Goal: Task Accomplishment & Management: Manage account settings

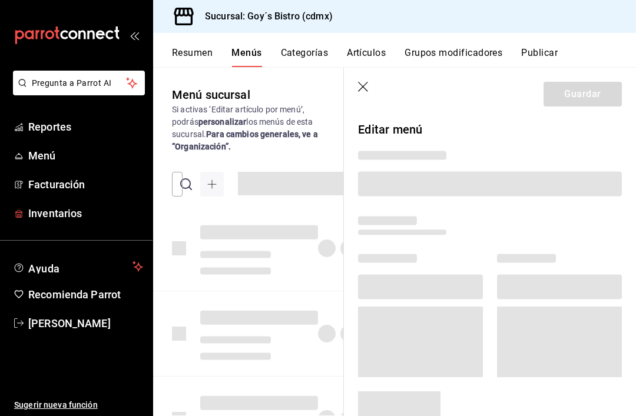
click at [65, 221] on span "Inventarios" at bounding box center [85, 213] width 115 height 16
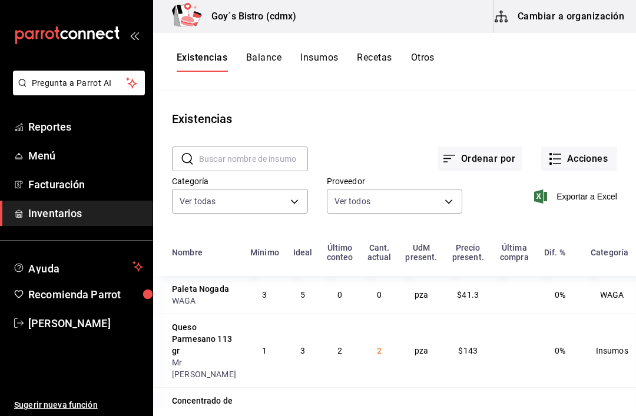
click at [68, 224] on link "Inventarios" at bounding box center [76, 213] width 152 height 25
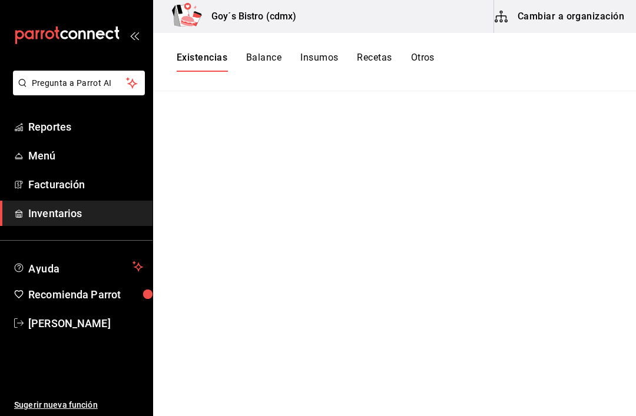
click at [34, 214] on span "Inventarios" at bounding box center [85, 213] width 115 height 16
click at [70, 218] on span "Inventarios" at bounding box center [85, 213] width 115 height 16
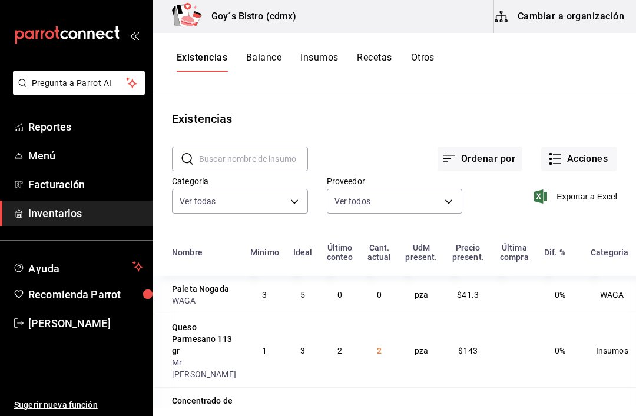
click at [585, 164] on button "Acciones" at bounding box center [579, 159] width 76 height 25
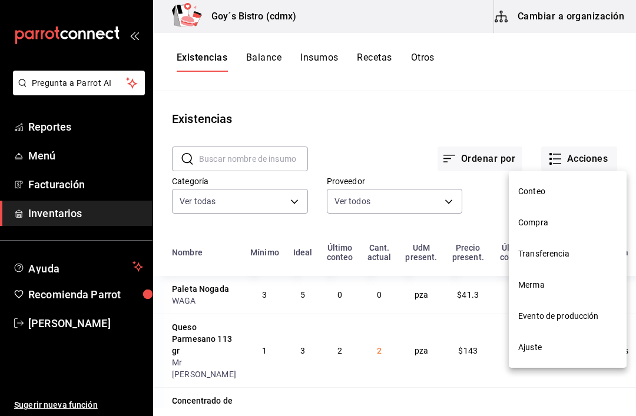
click at [547, 231] on li "Compra" at bounding box center [567, 222] width 118 height 31
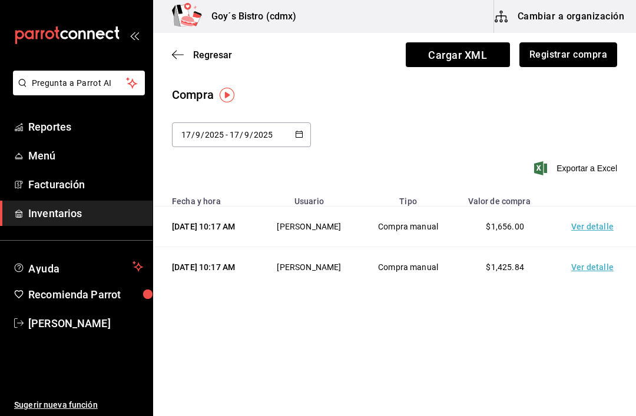
click at [593, 58] on button "Registrar compra" at bounding box center [568, 54] width 98 height 25
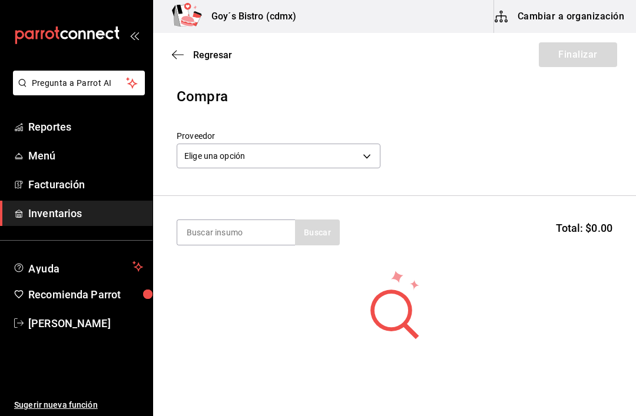
click at [267, 147] on body "Pregunta a Parrot AI Reportes Menú Facturación Inventarios Ayuda Recomienda Par…" at bounding box center [318, 175] width 636 height 350
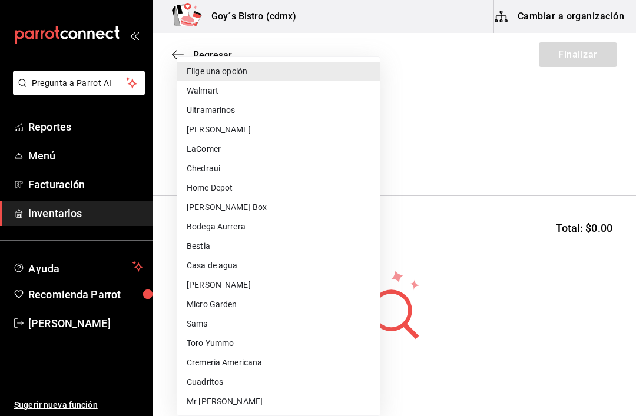
click at [221, 159] on li "Chedraui" at bounding box center [278, 168] width 202 height 19
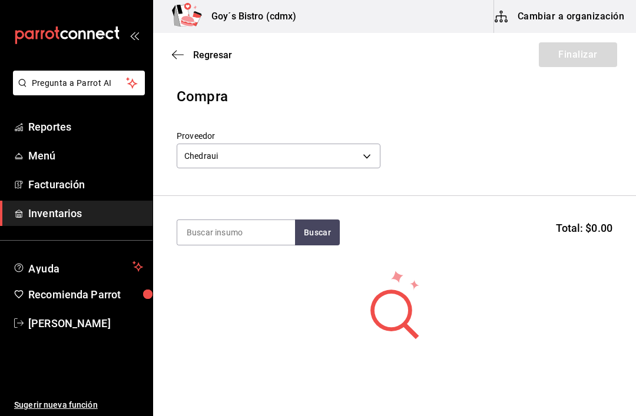
click at [294, 152] on body "Pregunta a Parrot AI Reportes Menú Facturación Inventarios Ayuda Recomienda Par…" at bounding box center [318, 175] width 636 height 350
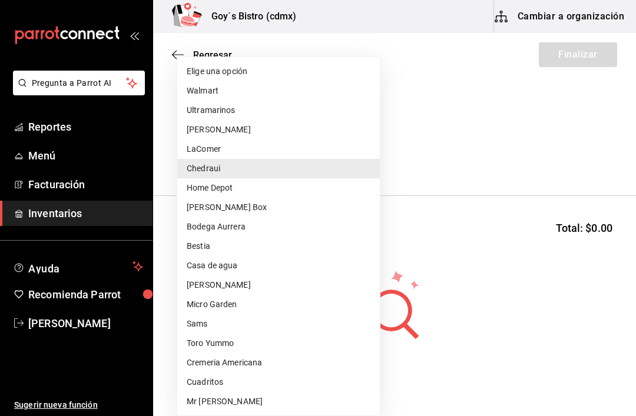
click at [219, 148] on li "LaComer" at bounding box center [278, 148] width 202 height 19
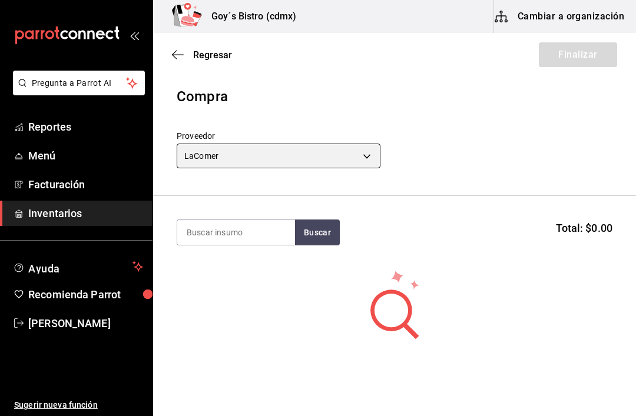
type input "f1a82f65-8d09-4b3e-a410-5fb6382f1597"
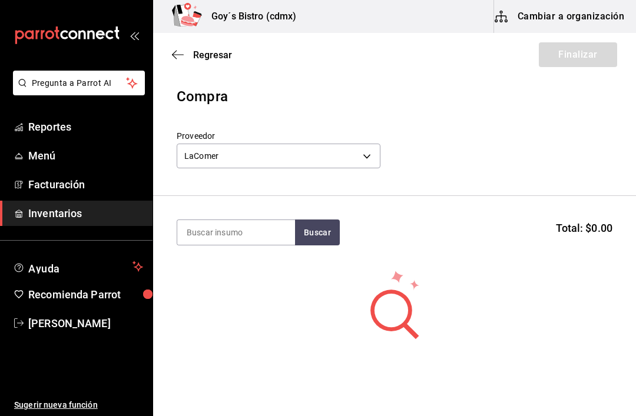
click at [242, 237] on input at bounding box center [236, 232] width 118 height 25
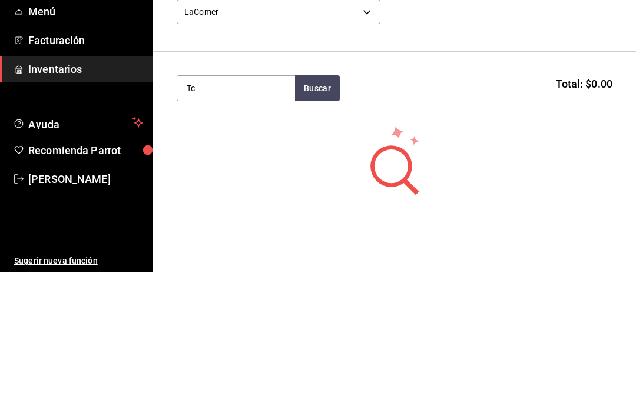
type input "T"
type input "Chapa"
click at [308, 219] on button "Buscar" at bounding box center [317, 232] width 45 height 26
click at [247, 260] on div "Chapata" at bounding box center [217, 267] width 60 height 14
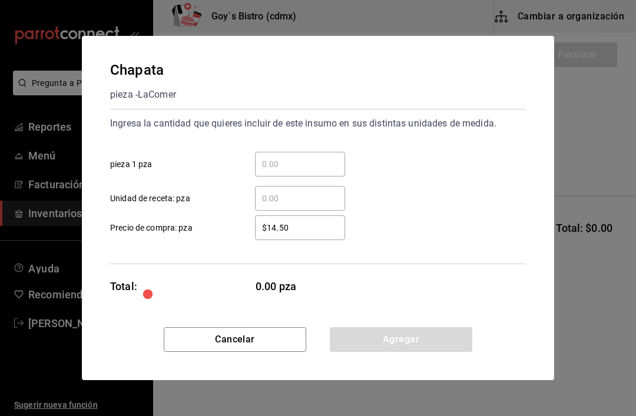
click at [307, 159] on input "​ pieza 1 pza" at bounding box center [300, 164] width 90 height 14
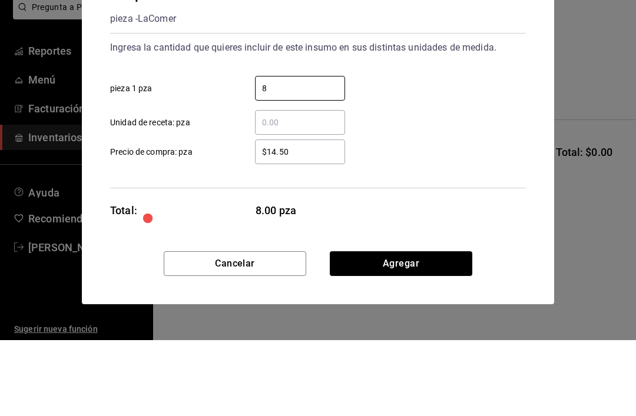
type input "8"
click at [305, 221] on input "$14.50" at bounding box center [300, 228] width 90 height 14
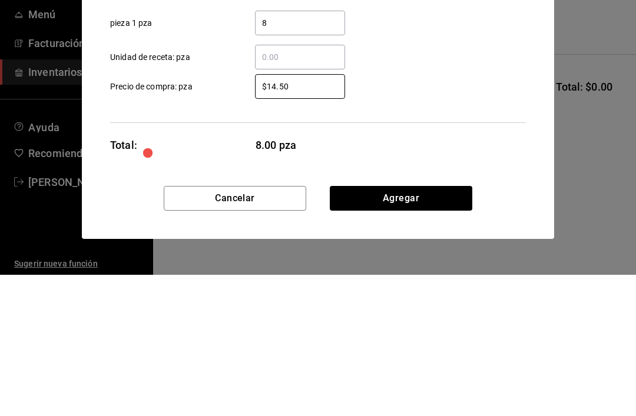
click at [551, 124] on div "Chapata pieza - LaComer Ingresa la cantidad que quieres incluir de este insumo …" at bounding box center [318, 181] width 472 height 291
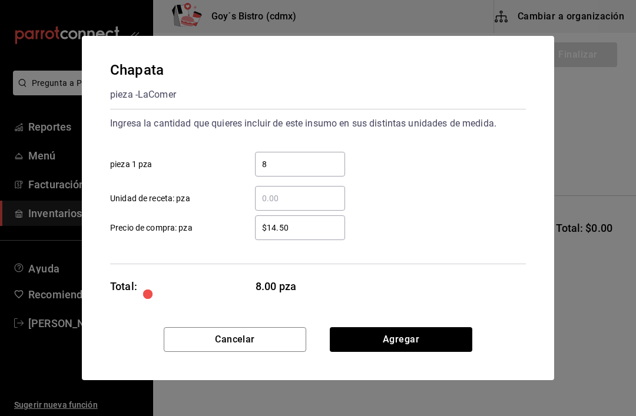
click at [404, 349] on button "Agregar" at bounding box center [401, 339] width 142 height 25
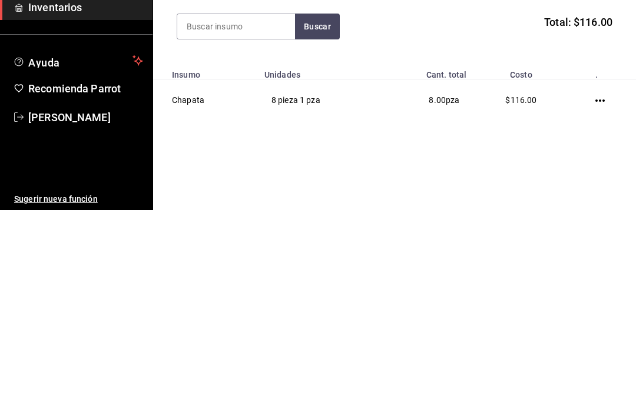
click at [592, 286] on td at bounding box center [602, 306] width 68 height 41
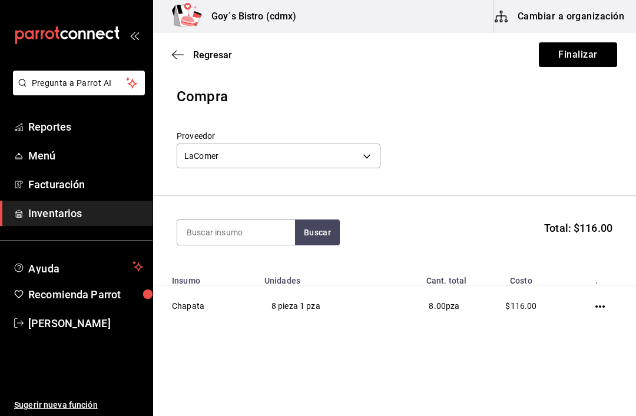
click at [604, 310] on icon "button" at bounding box center [599, 306] width 9 height 9
click at [558, 288] on span "Editar" at bounding box center [541, 290] width 43 height 14
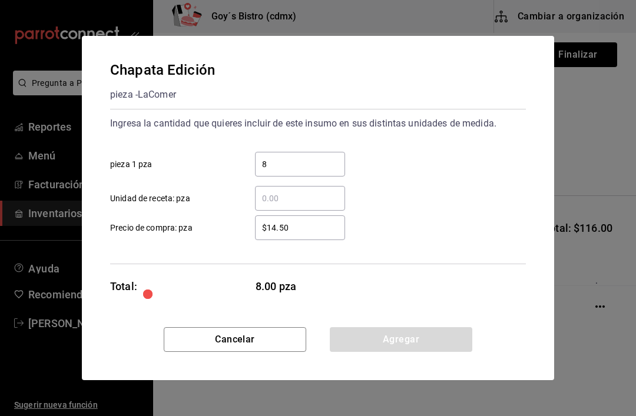
click at [307, 225] on input "$14.50" at bounding box center [300, 228] width 90 height 14
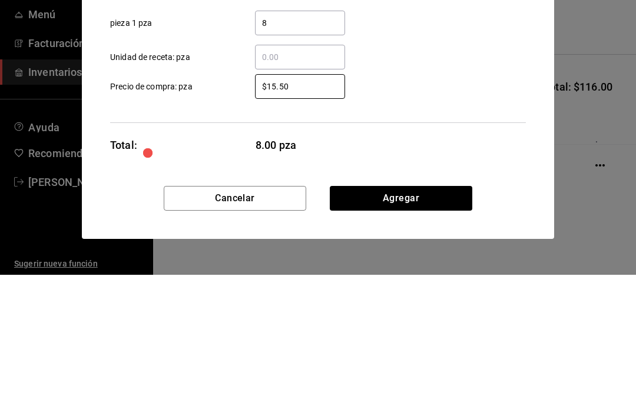
type input "$15.50"
click at [444, 109] on div "Ingresa la cantidad que quieres incluir de este insumo en sus distintas unidade…" at bounding box center [317, 186] width 415 height 155
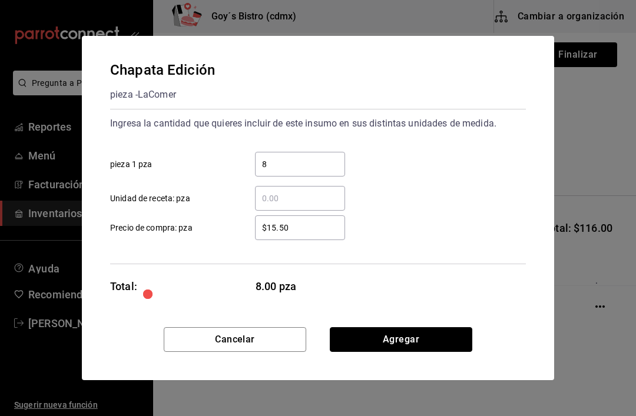
click at [417, 346] on button "Agregar" at bounding box center [401, 339] width 142 height 25
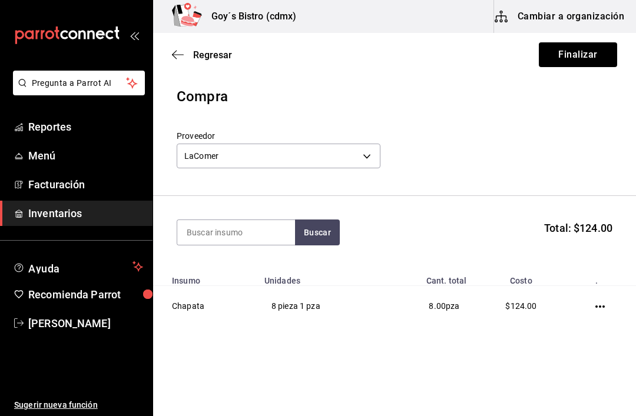
click at [277, 163] on body "Pregunta a Parrot AI Reportes Menú Facturación Inventarios Ayuda Recomienda Par…" at bounding box center [318, 175] width 636 height 350
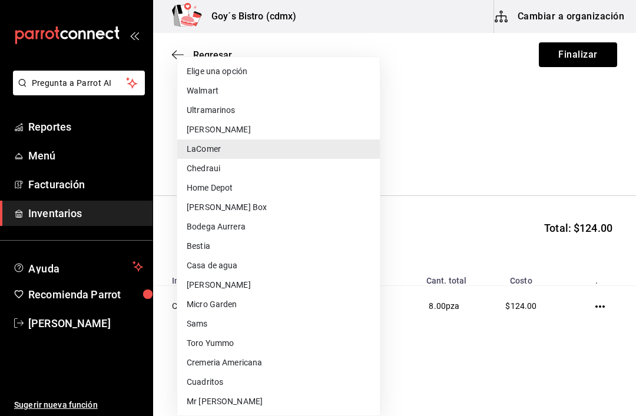
click at [484, 138] on div at bounding box center [318, 208] width 636 height 416
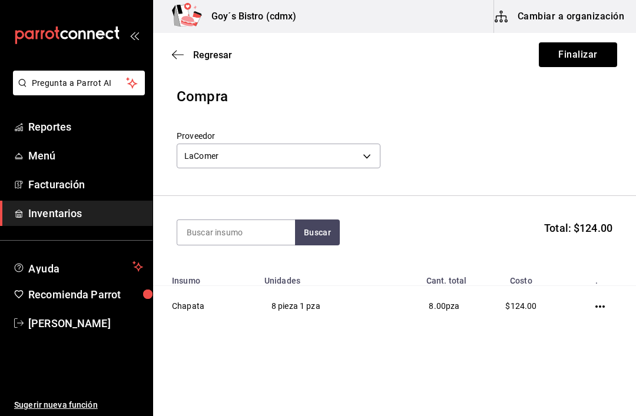
click at [239, 243] on input at bounding box center [236, 232] width 118 height 25
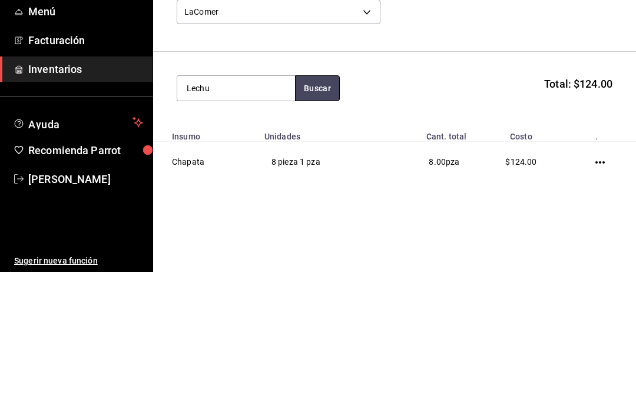
click at [314, 219] on button "Buscar" at bounding box center [317, 232] width 45 height 26
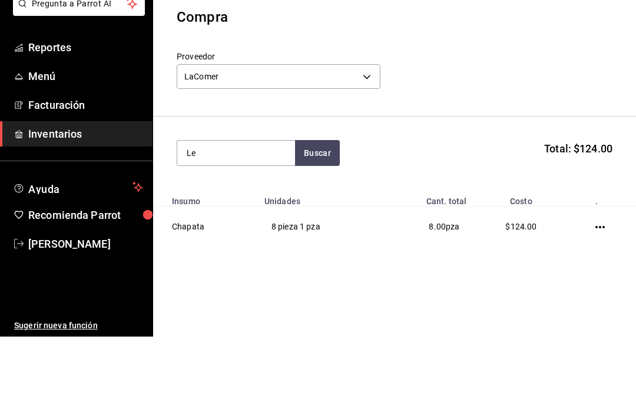
type input "L"
click at [328, 219] on button "Buscar" at bounding box center [317, 232] width 45 height 26
click at [317, 219] on button "Buscar" at bounding box center [317, 232] width 45 height 26
type input "🍪"
click at [347, 78] on body "Pregunta a Parrot AI Reportes Menú Facturación Inventarios Ayuda Recomienda Par…" at bounding box center [318, 175] width 636 height 350
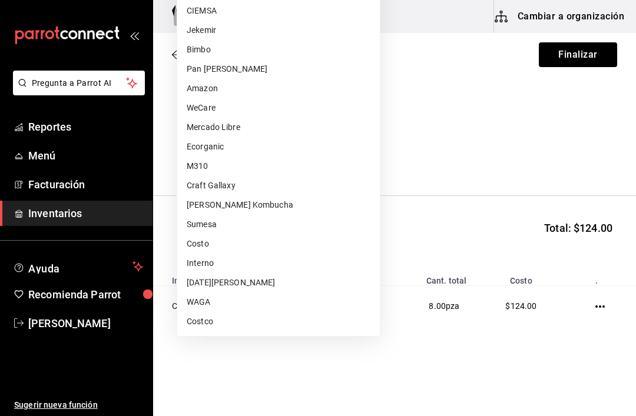
scroll to position [408, 0]
click at [213, 329] on li "Costco" at bounding box center [278, 321] width 202 height 19
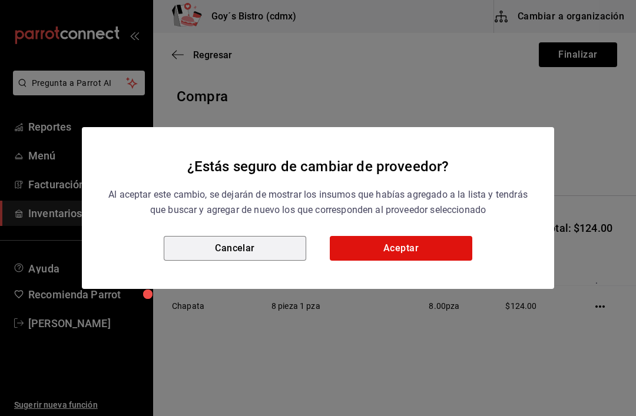
click at [244, 240] on button "Cancelar" at bounding box center [235, 248] width 142 height 25
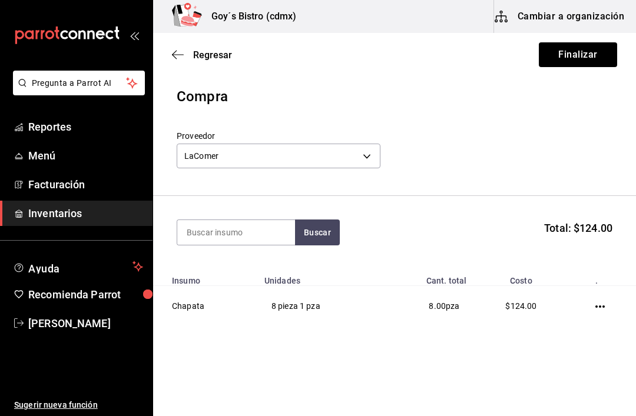
click at [366, 155] on body "Pregunta a Parrot AI Reportes Menú Facturación Inventarios Ayuda Recomienda Par…" at bounding box center [318, 175] width 636 height 350
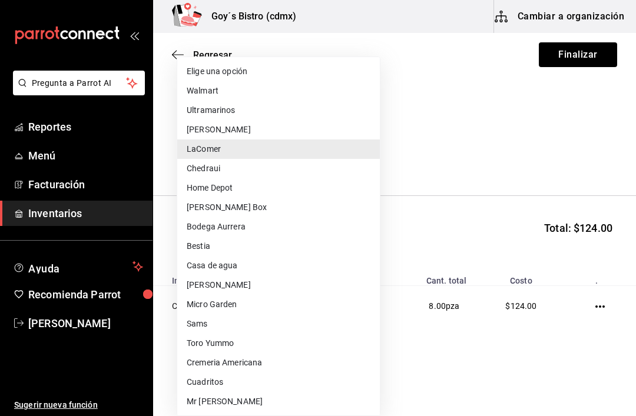
click at [500, 131] on div at bounding box center [318, 208] width 636 height 416
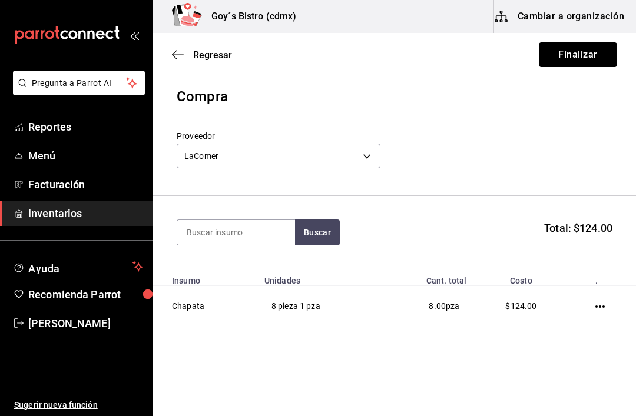
click at [564, 51] on button "Finalizar" at bounding box center [577, 54] width 78 height 25
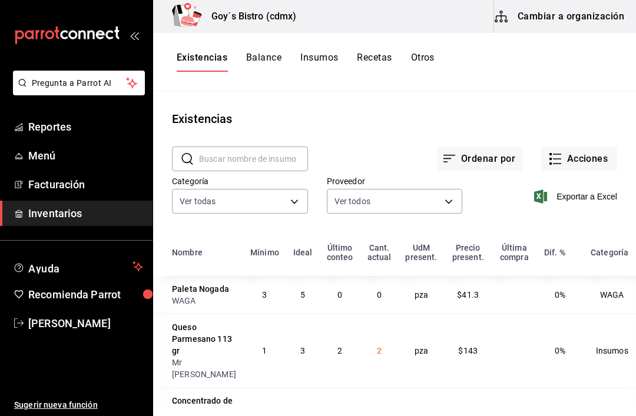
click at [613, 165] on button "Acciones" at bounding box center [579, 159] width 76 height 25
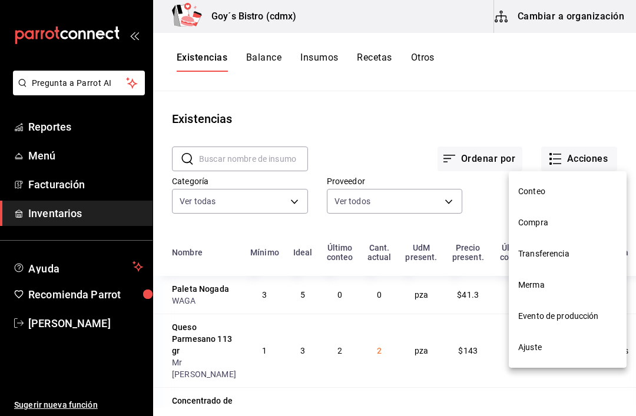
click at [549, 234] on li "Compra" at bounding box center [567, 222] width 118 height 31
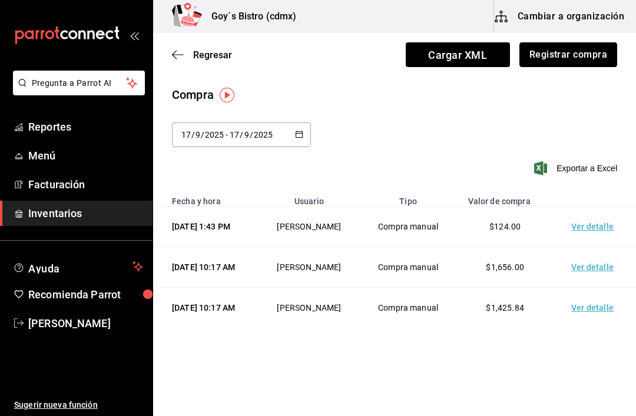
click at [567, 58] on button "Registrar compra" at bounding box center [568, 54] width 98 height 25
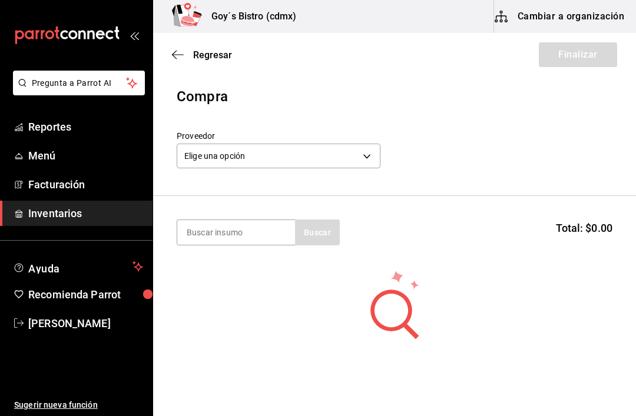
click at [328, 166] on body "Pregunta a Parrot AI Reportes Menú Facturación Inventarios Ayuda Recomienda Par…" at bounding box center [318, 175] width 636 height 350
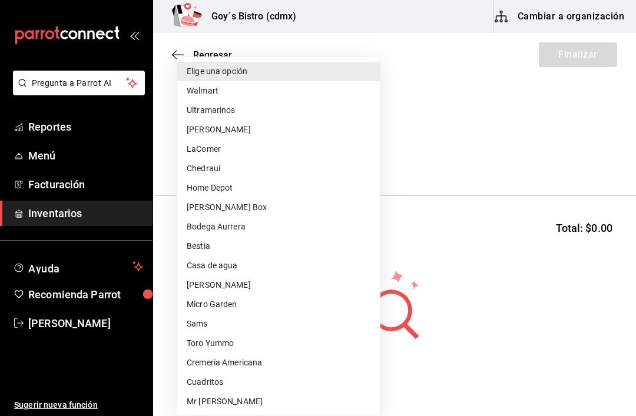
click at [241, 306] on li "Micro Garden" at bounding box center [278, 304] width 202 height 19
type input "0205f9e2-0657-47ac-ad12-b418602837a0"
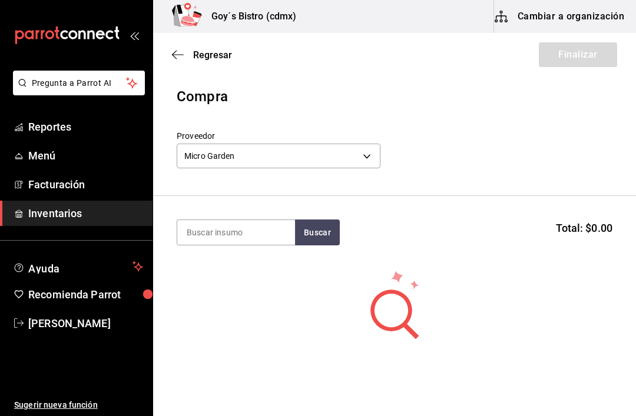
click at [237, 228] on input at bounding box center [236, 232] width 118 height 25
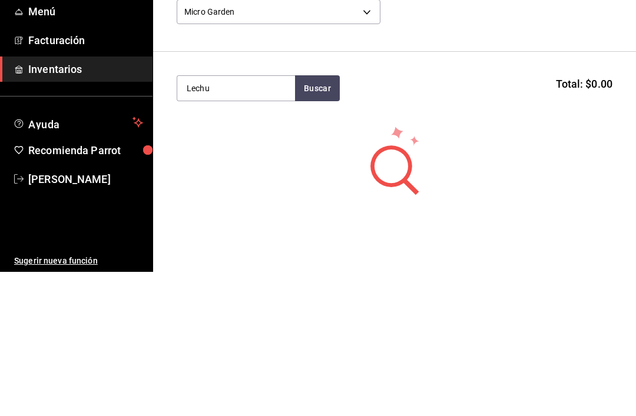
type input "Lechu"
click at [308, 219] on button "Buscar" at bounding box center [317, 232] width 45 height 26
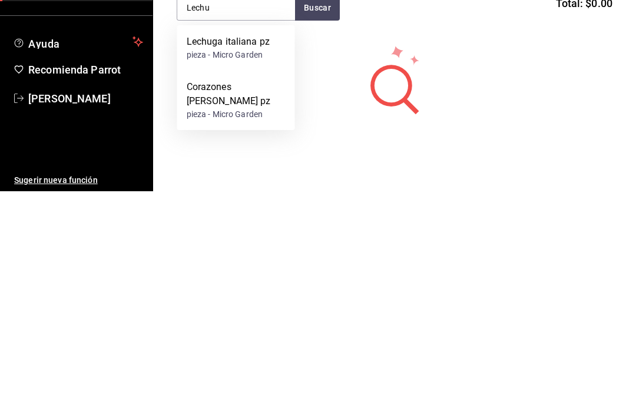
click at [245, 305] on div "Corazones de lechuga pz" at bounding box center [236, 319] width 99 height 28
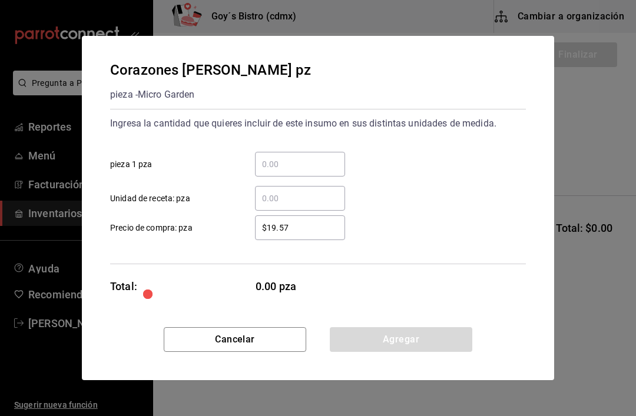
click at [301, 168] on input "​ pieza 1 pza" at bounding box center [300, 164] width 90 height 14
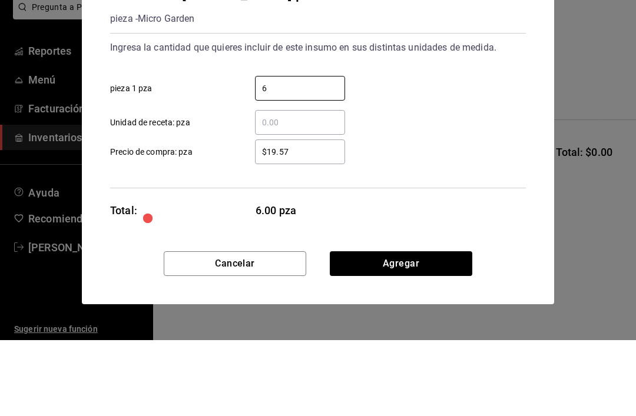
type input "6"
click at [299, 221] on input "$19.57" at bounding box center [300, 228] width 90 height 14
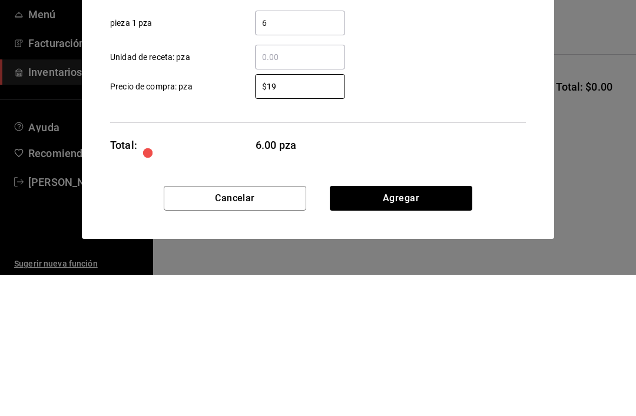
type input "$1"
type input "$21.76"
click at [408, 206] on div "$21.76 ​ Precio de compra: pza" at bounding box center [313, 223] width 425 height 34
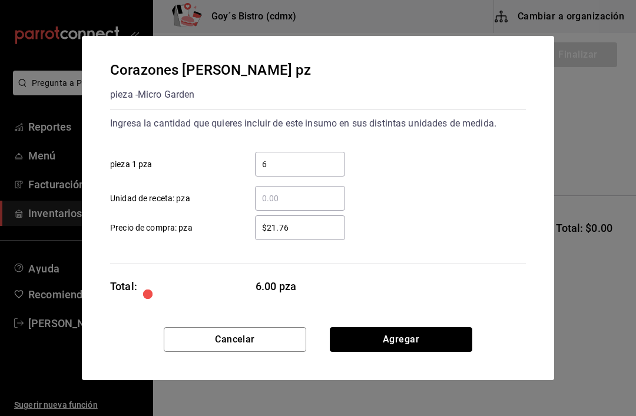
click at [409, 337] on button "Agregar" at bounding box center [401, 339] width 142 height 25
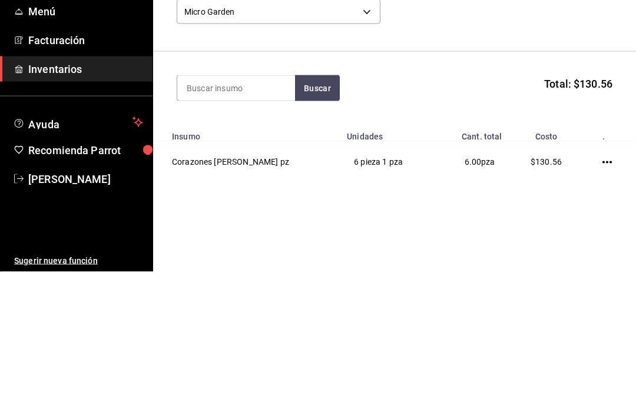
click at [479, 219] on div "Buscar Total: $130.56" at bounding box center [394, 232] width 435 height 26
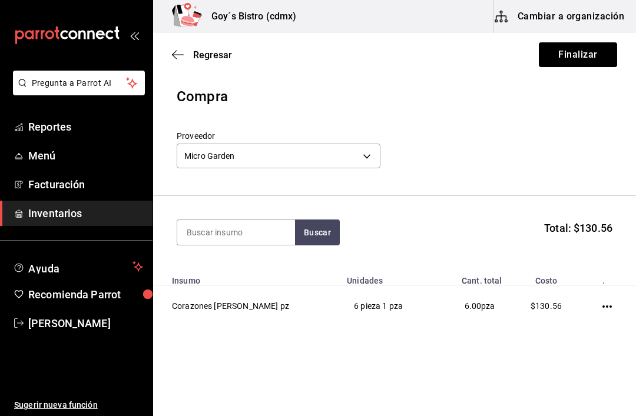
click at [241, 235] on input at bounding box center [236, 232] width 118 height 25
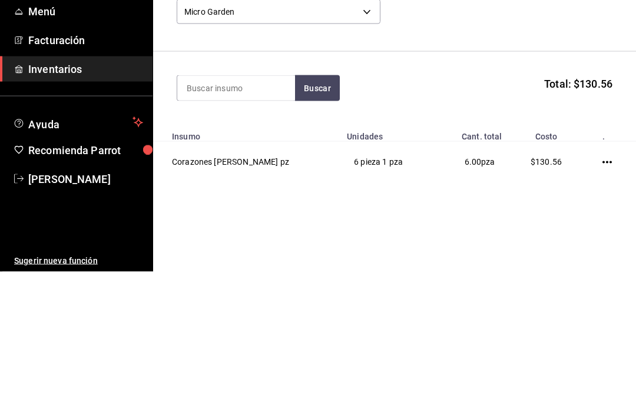
click at [575, 131] on div "Proveedor Micro Garden 0205f9e2-0657-47ac-ad12-b418602837a0" at bounding box center [394, 151] width 435 height 41
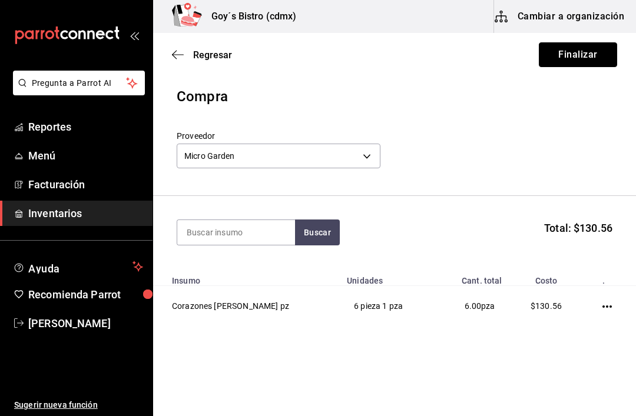
click at [572, 56] on button "Finalizar" at bounding box center [577, 54] width 78 height 25
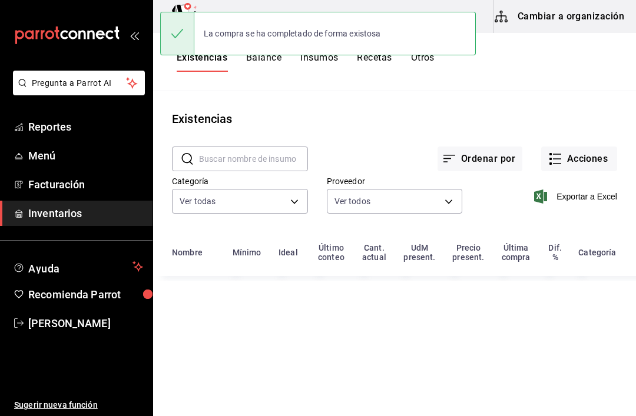
click at [567, 164] on button "Acciones" at bounding box center [579, 159] width 76 height 25
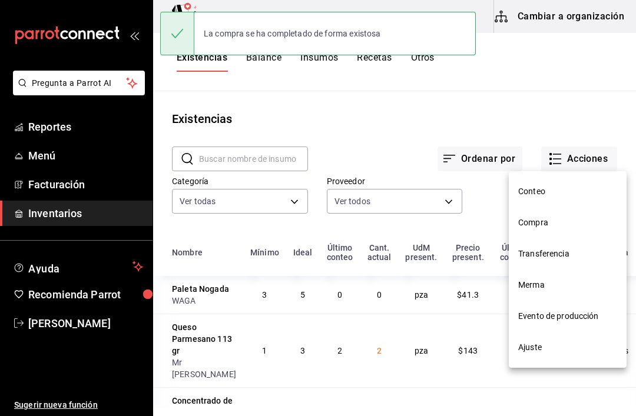
click at [545, 231] on li "Compra" at bounding box center [567, 222] width 118 height 31
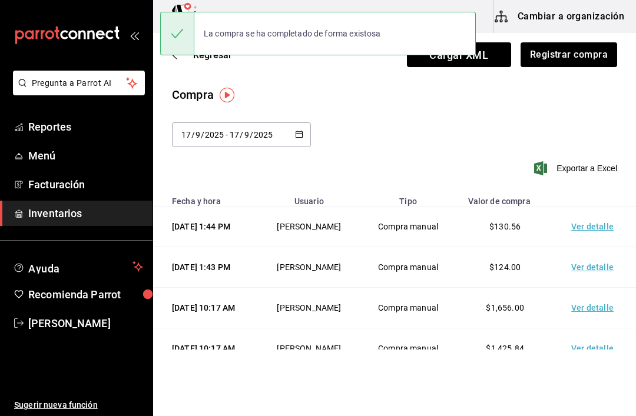
click at [535, 231] on td "$130.56" at bounding box center [504, 227] width 97 height 41
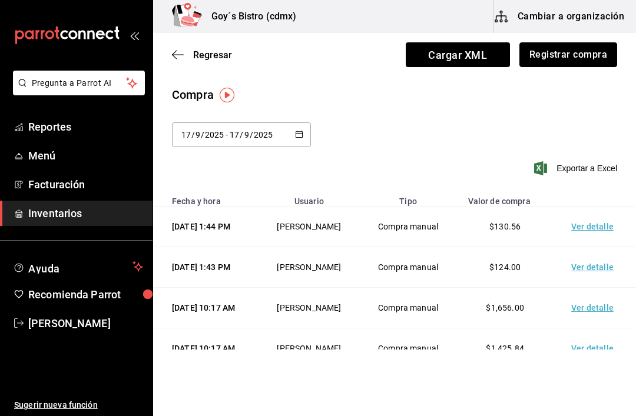
click at [562, 61] on button "Registrar compra" at bounding box center [568, 54] width 98 height 25
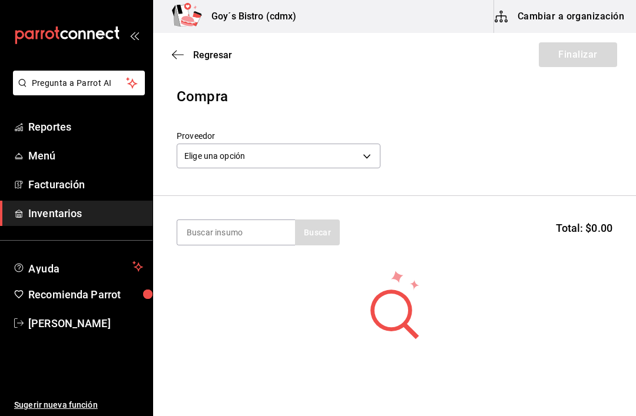
click at [355, 153] on body "Pregunta a Parrot AI Reportes Menú Facturación Inventarios Ayuda Recomienda Par…" at bounding box center [318, 175] width 636 height 350
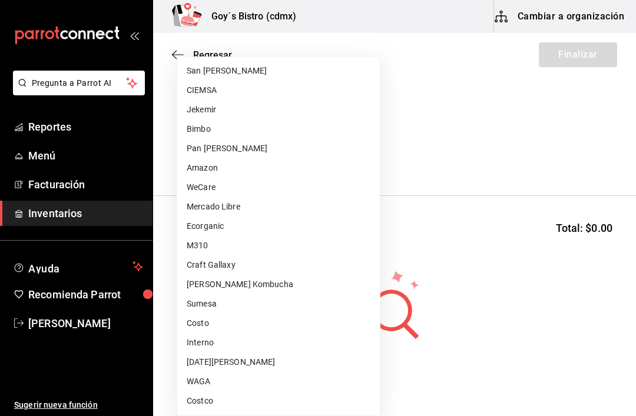
scroll to position [408, 0]
click at [209, 408] on li "Costco" at bounding box center [278, 400] width 202 height 19
type input "ee7f9d03-7f87-47e4-9c47-6213ef537ad9"
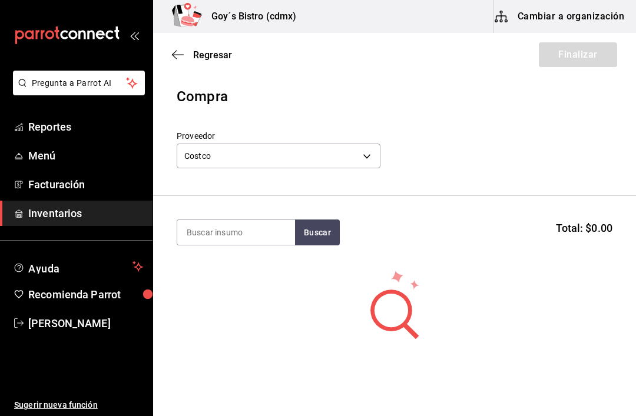
click at [225, 244] on input at bounding box center [236, 232] width 118 height 25
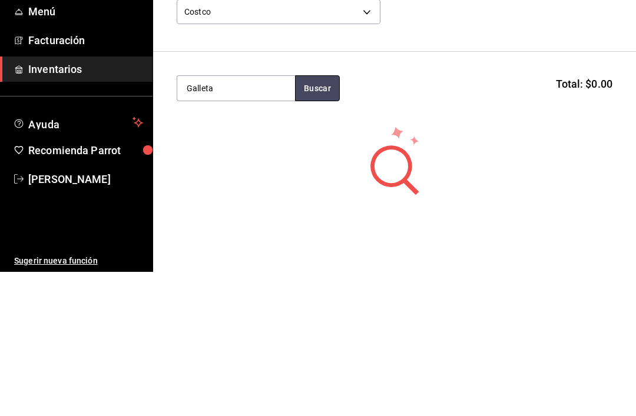
click at [327, 219] on button "Buscar" at bounding box center [317, 232] width 45 height 26
type input "G"
click at [320, 219] on button "Buscar" at bounding box center [317, 232] width 45 height 26
type input "O"
click at [335, 219] on button "Buscar" at bounding box center [317, 232] width 45 height 26
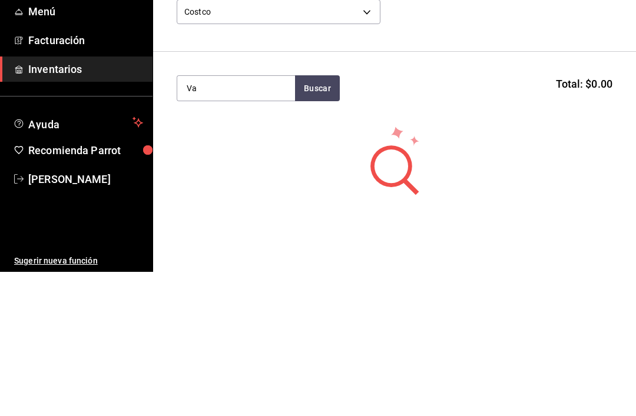
type input "V"
click at [458, 196] on section "Buscar Total: $0.00" at bounding box center [394, 232] width 483 height 73
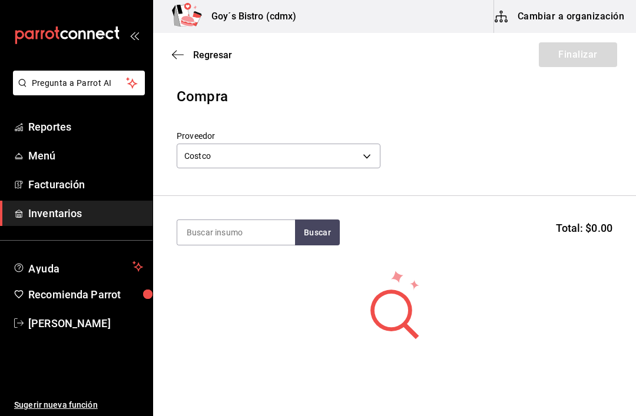
click at [354, 155] on body "Pregunta a Parrot AI Reportes Menú Facturación Inventarios Ayuda Recomienda Par…" at bounding box center [318, 175] width 636 height 350
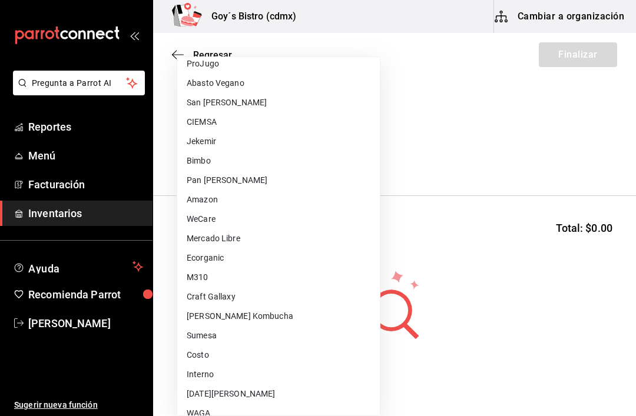
scroll to position [397, 0]
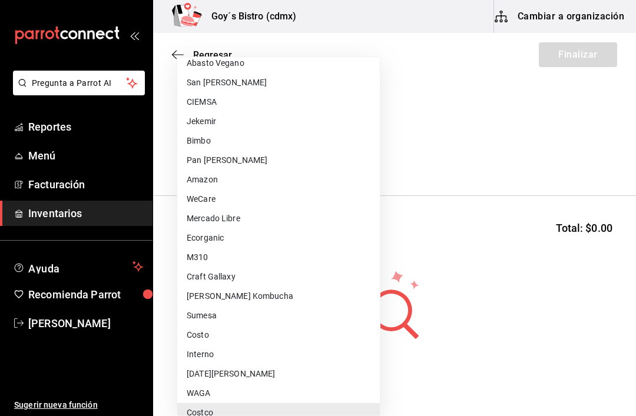
click at [219, 314] on li "Sumesa" at bounding box center [278, 315] width 202 height 19
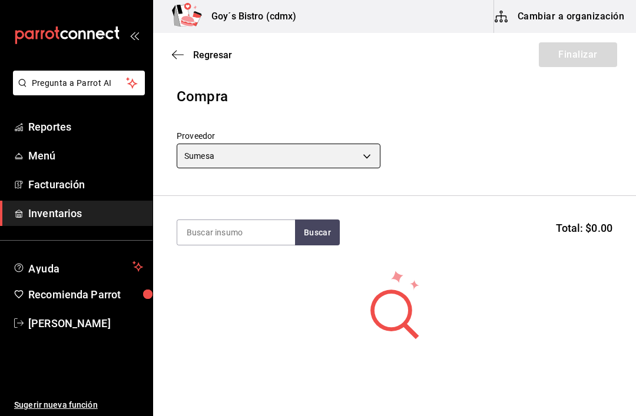
type input "1a1e69d7-de88-4d24-92a5-d4699cf90036"
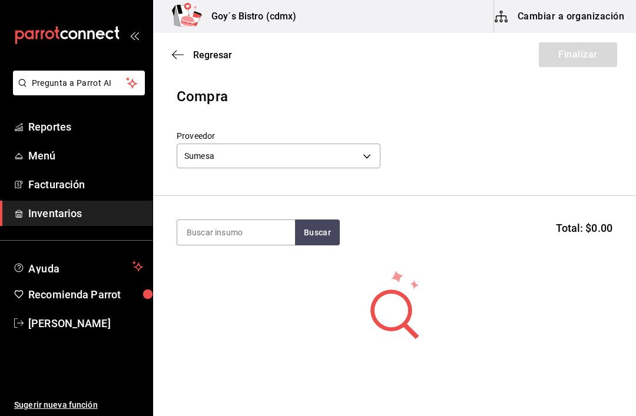
click at [235, 236] on input at bounding box center [236, 232] width 118 height 25
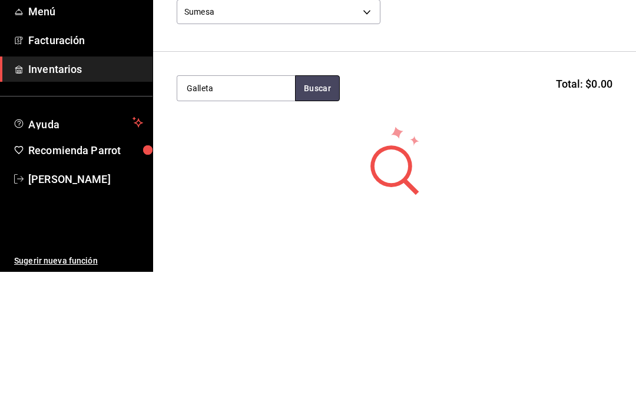
click at [317, 219] on button "Buscar" at bounding box center [317, 232] width 45 height 26
type input "Ga"
click at [306, 219] on button "Buscar" at bounding box center [317, 232] width 45 height 26
click at [370, 14] on body "Pregunta a Parrot AI Reportes Menú Facturación Inventarios Ayuda Recomienda Par…" at bounding box center [318, 175] width 636 height 350
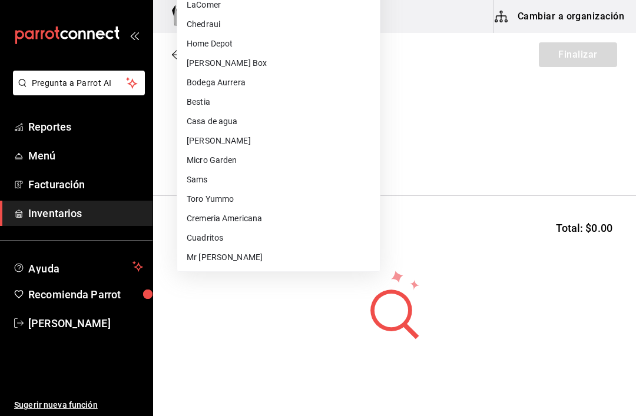
scroll to position [0, 0]
click at [478, 114] on div at bounding box center [318, 208] width 636 height 416
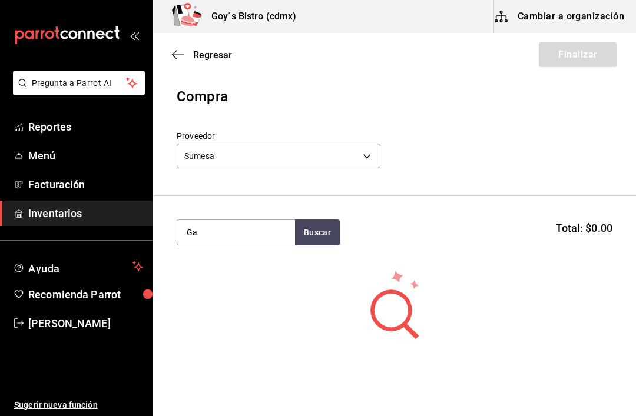
click at [314, 164] on body "Pregunta a Parrot AI Reportes Menú Facturación Inventarios Ayuda Recomienda Par…" at bounding box center [318, 175] width 636 height 350
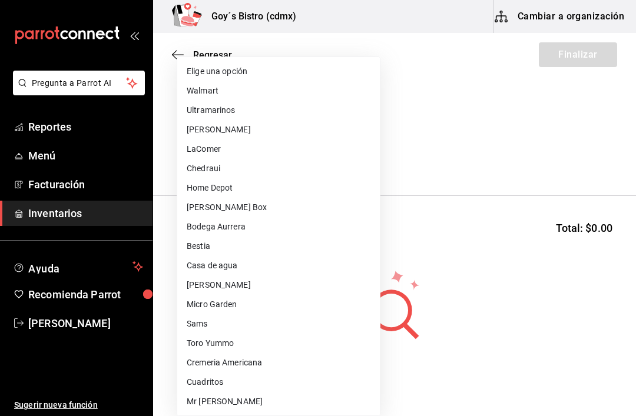
scroll to position [408, 0]
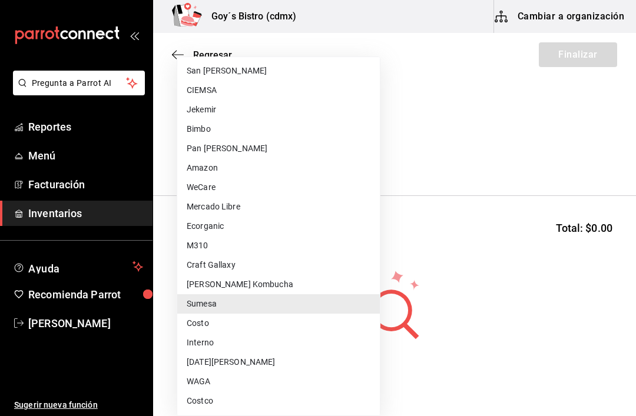
click at [234, 78] on li "San Patrick" at bounding box center [278, 70] width 202 height 19
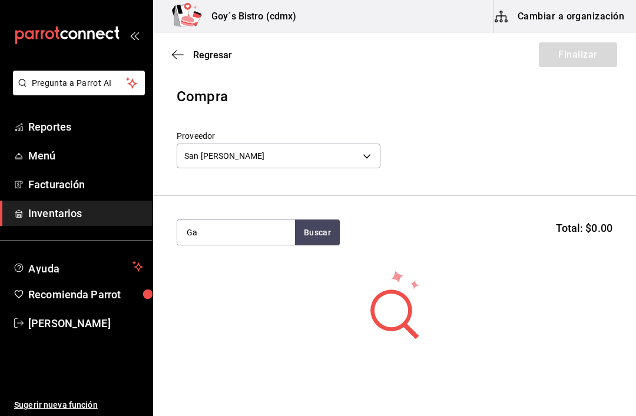
click at [334, 167] on body "Pregunta a Parrot AI Reportes Menú Facturación Inventarios Ayuda Recomienda Par…" at bounding box center [318, 175] width 636 height 350
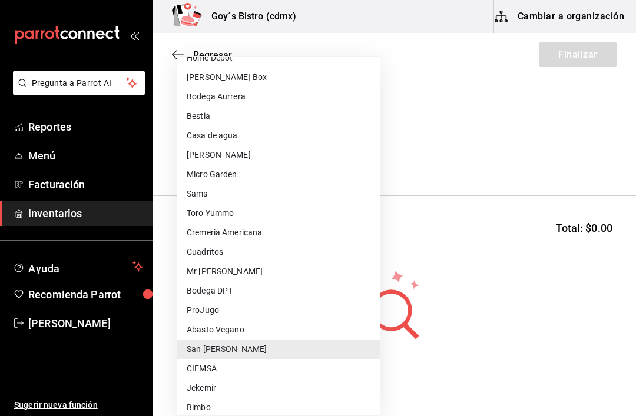
scroll to position [74, 0]
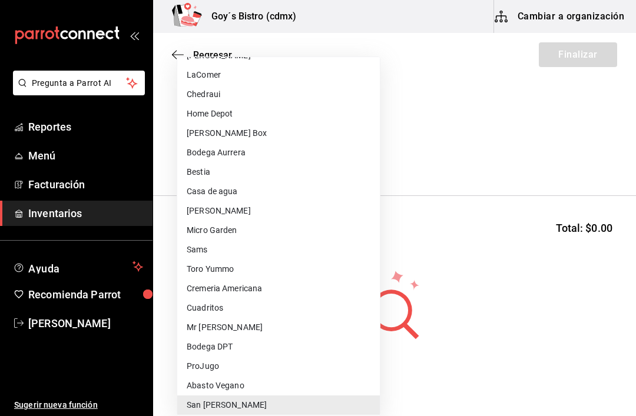
click at [236, 72] on li "LaComer" at bounding box center [278, 74] width 202 height 19
type input "f1a82f65-8d09-4b3e-a410-5fb6382f1597"
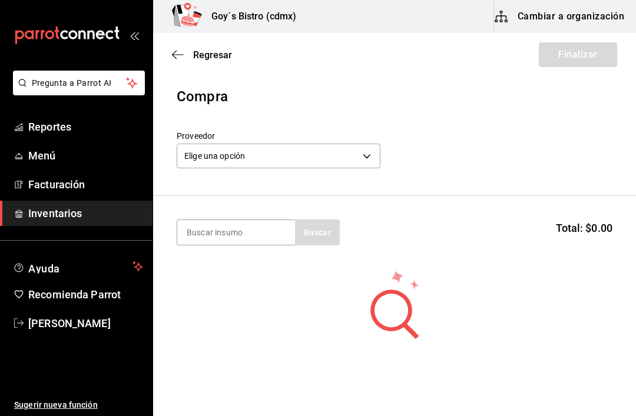
click at [262, 228] on input at bounding box center [236, 232] width 118 height 25
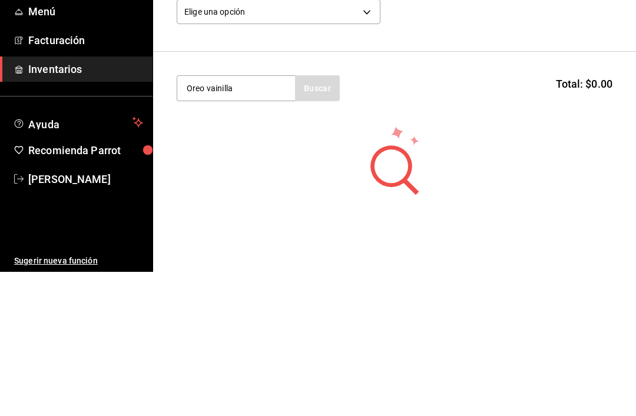
type input "Oreo vainilla"
click at [328, 219] on div "Oreo vainilla Buscar" at bounding box center [258, 232] width 163 height 26
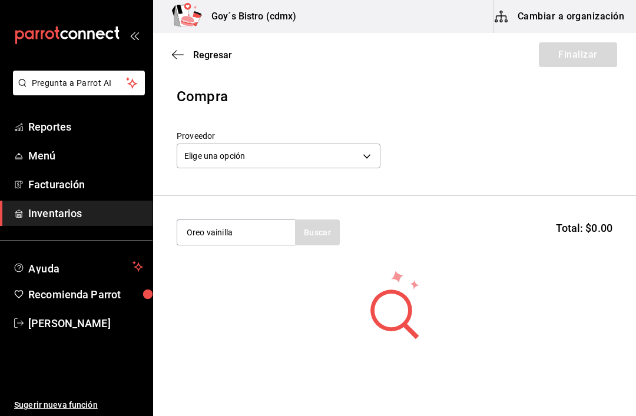
click at [189, 42] on div "Regresar Finalizar" at bounding box center [394, 55] width 483 height 44
click at [165, 59] on div "Regresar Finalizar" at bounding box center [394, 55] width 483 height 44
click at [182, 50] on icon "button" at bounding box center [178, 54] width 12 height 11
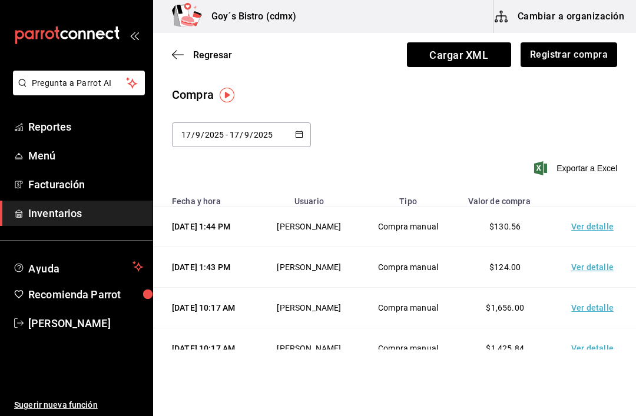
click at [180, 44] on div "Regresar Cargar XML Registrar compra" at bounding box center [394, 55] width 483 height 44
click at [167, 63] on div "Regresar Cargar XML Registrar compra" at bounding box center [394, 55] width 483 height 44
click at [179, 49] on icon "button" at bounding box center [178, 54] width 12 height 11
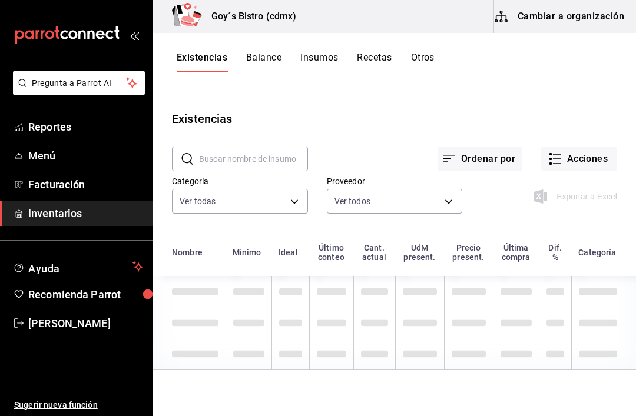
click at [258, 160] on input "text" at bounding box center [253, 159] width 109 height 24
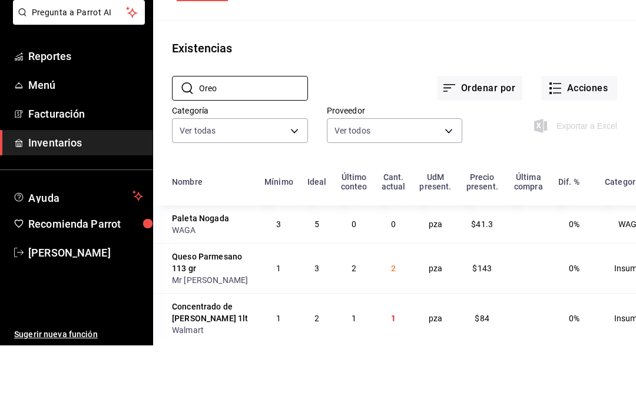
type input "Oreo"
click at [566, 128] on div "Ordenar por Acciones" at bounding box center [462, 150] width 309 height 44
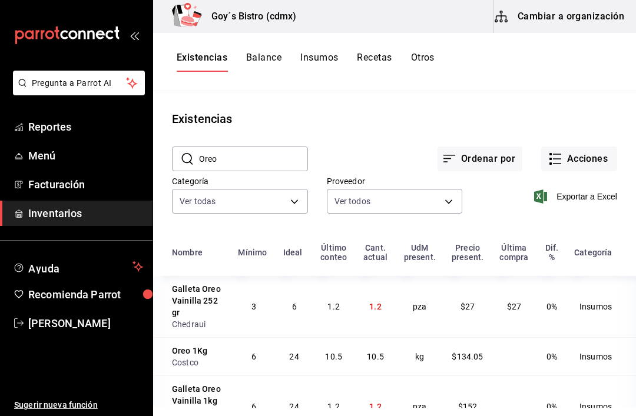
click at [184, 337] on td "Oreo 1Kg Costco" at bounding box center [192, 356] width 78 height 38
click at [574, 147] on button "Acciones" at bounding box center [579, 159] width 76 height 25
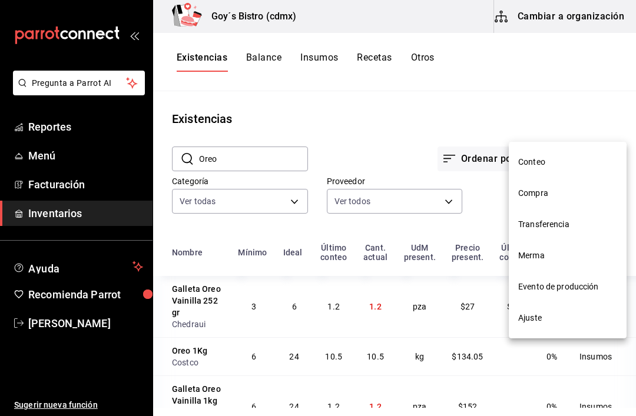
click at [542, 192] on span "Compra" at bounding box center [567, 193] width 99 height 12
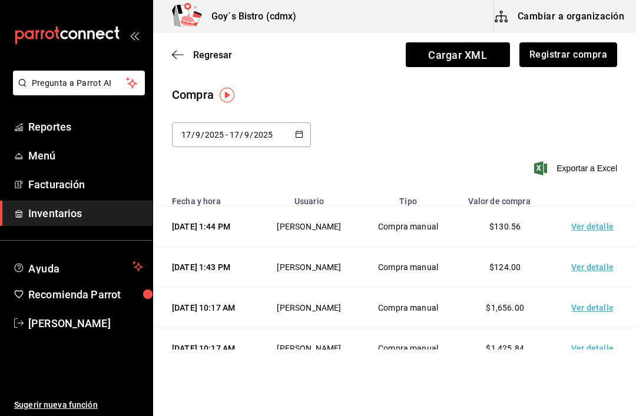
click at [582, 63] on button "Registrar compra" at bounding box center [568, 54] width 98 height 25
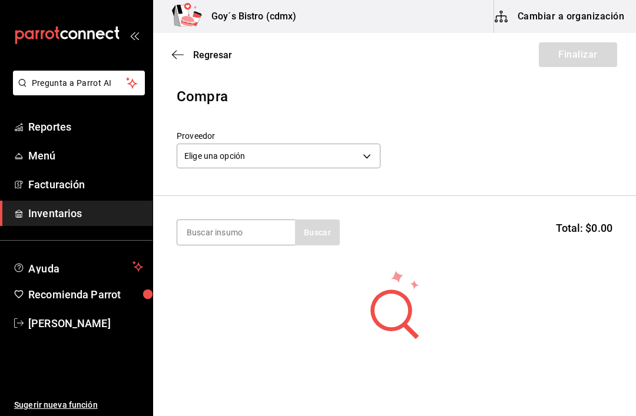
click at [302, 157] on body "Pregunta a Parrot AI Reportes Menú Facturación Inventarios Ayuda Recomienda Par…" at bounding box center [318, 175] width 636 height 350
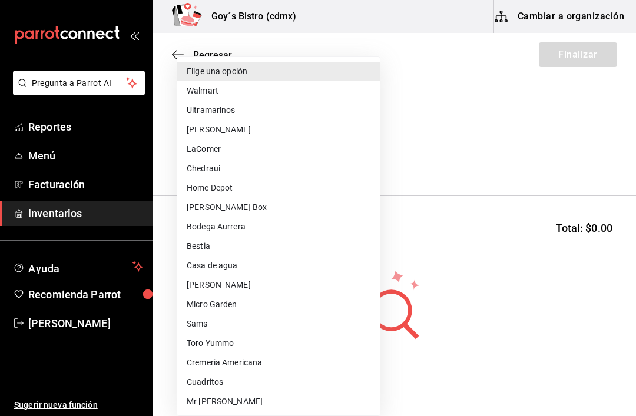
click at [228, 171] on li "Chedraui" at bounding box center [278, 168] width 202 height 19
type input "72170971-1db6-4b29-898a-f6da5adc59d2"
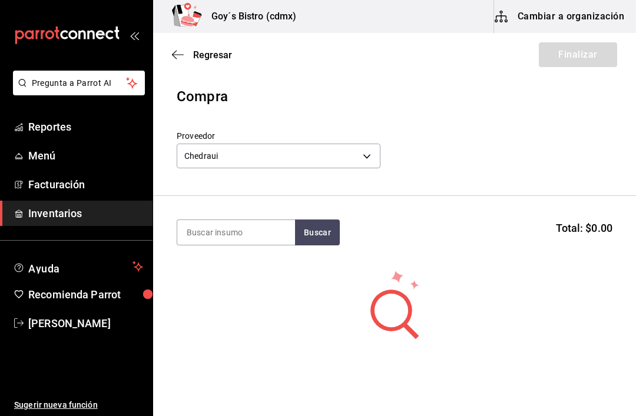
click at [233, 240] on input at bounding box center [236, 232] width 118 height 25
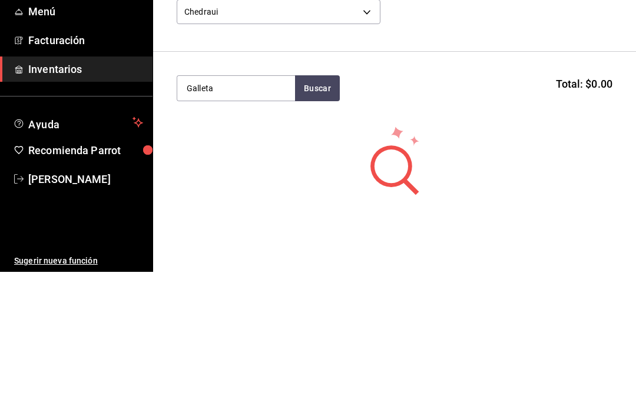
type input "Galleta"
click at [324, 219] on button "Buscar" at bounding box center [317, 232] width 45 height 26
click at [241, 260] on div "Galleta Oreo Vainilla 252 gr" at bounding box center [236, 274] width 99 height 28
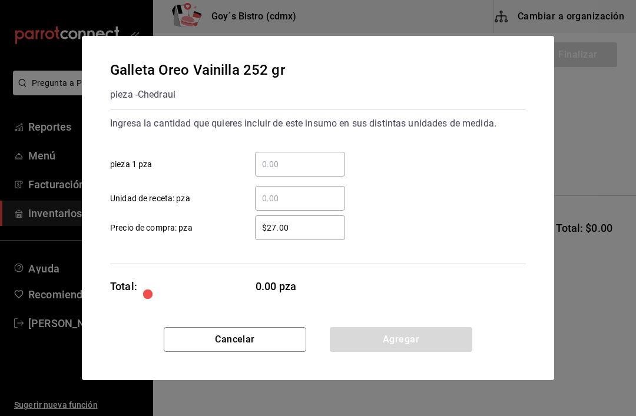
click at [300, 161] on input "​ pieza 1 pza" at bounding box center [300, 164] width 90 height 14
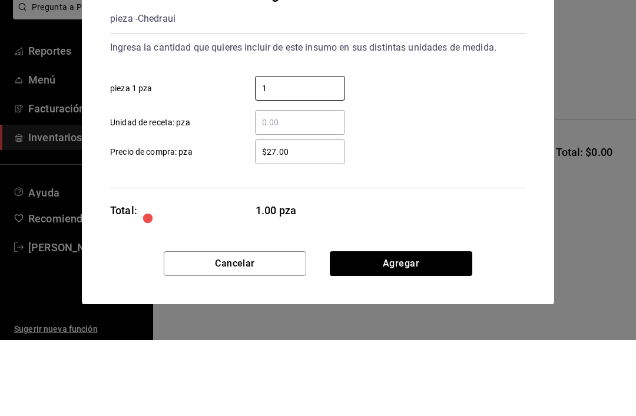
type input "1"
click at [322, 221] on input "$27.00" at bounding box center [300, 228] width 90 height 14
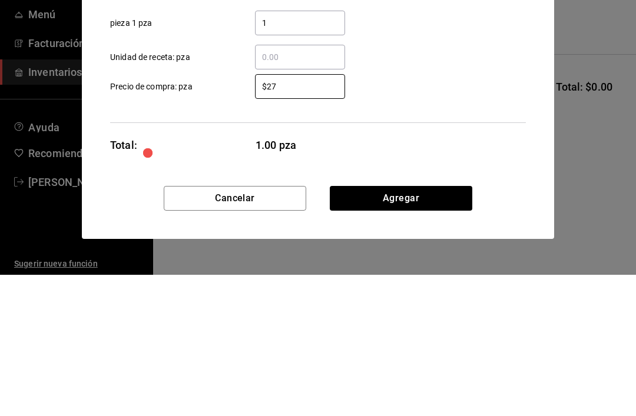
type input "$2"
type input "$30"
click at [567, 123] on div "Galleta Oreo Vainilla 252 gr pieza - Chedraui Ingresa la cantidad que quieres i…" at bounding box center [318, 208] width 636 height 416
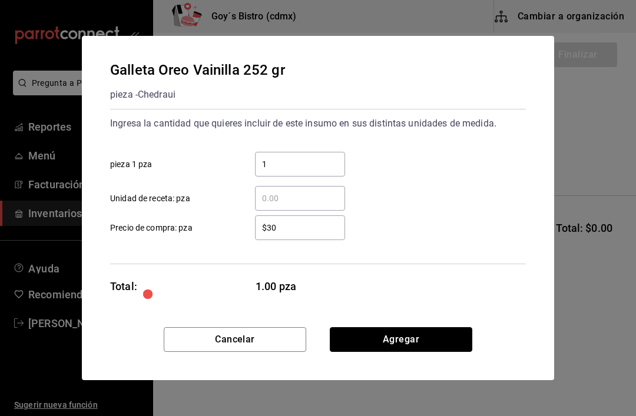
click at [400, 336] on button "Agregar" at bounding box center [401, 339] width 142 height 25
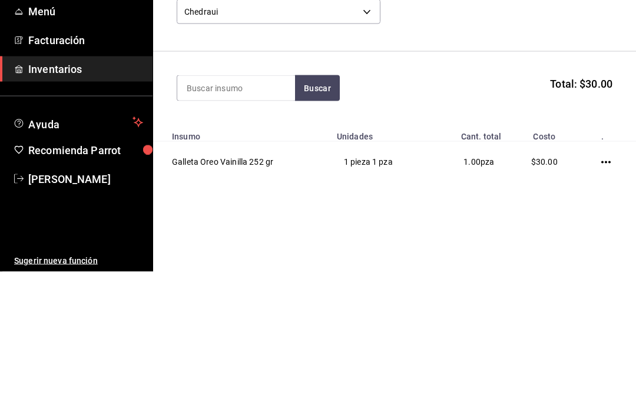
click at [563, 86] on header "Compra Proveedor Chedraui 72170971-1db6-4b29-898a-f6da5adc59d2" at bounding box center [394, 141] width 483 height 110
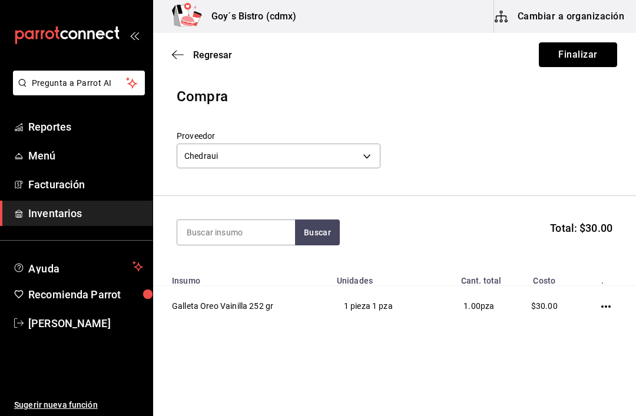
click at [583, 59] on button "Finalizar" at bounding box center [577, 54] width 78 height 25
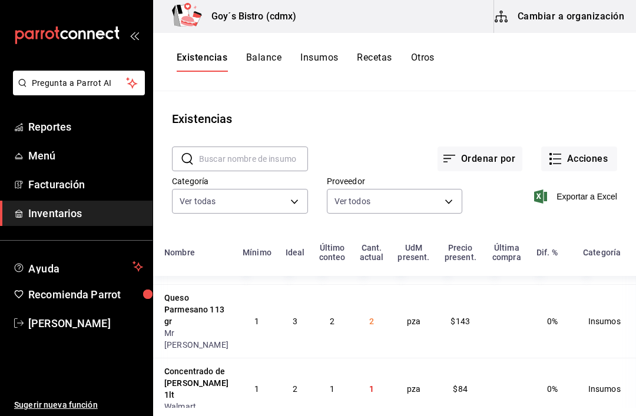
scroll to position [29, 8]
